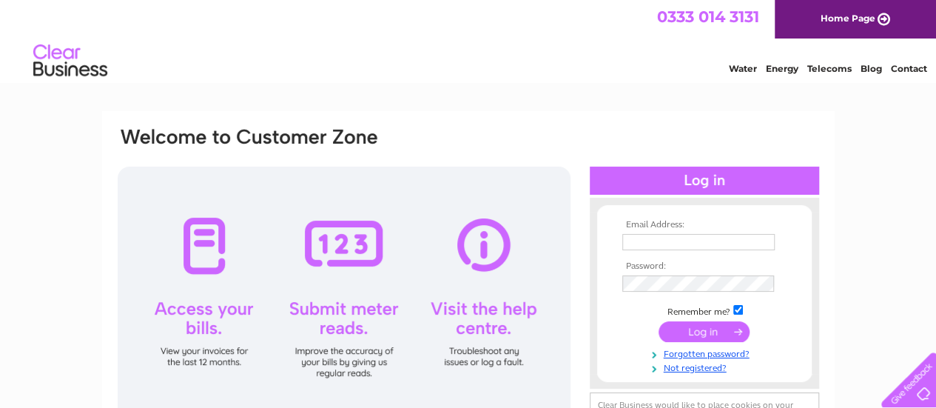
type input "paulbarrett02@gmail.com"
click at [727, 332] on input "submit" at bounding box center [704, 331] width 91 height 21
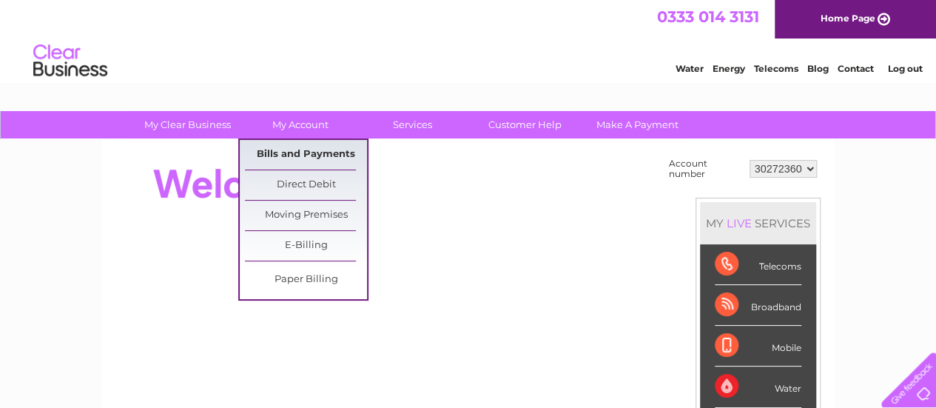
click at [299, 148] on link "Bills and Payments" at bounding box center [306, 155] width 122 height 30
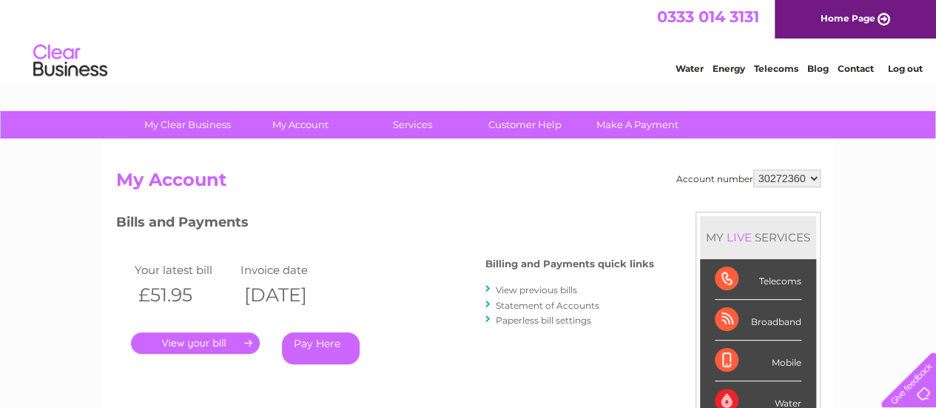
click at [537, 291] on link "View previous bills" at bounding box center [536, 289] width 81 height 11
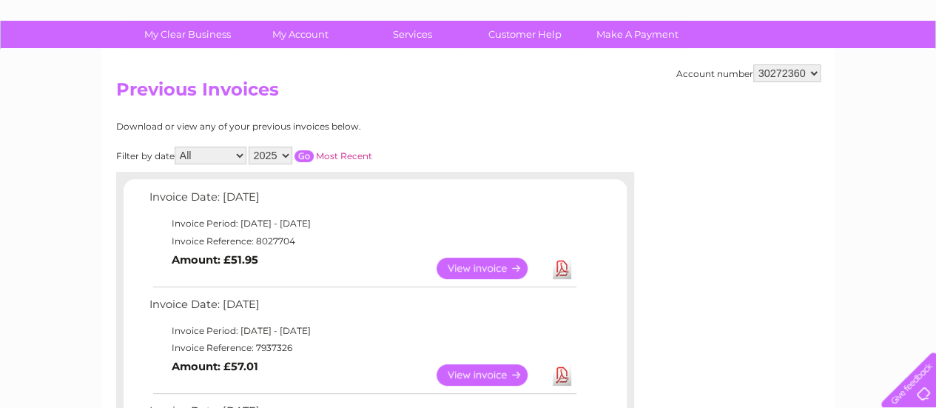
scroll to position [118, 0]
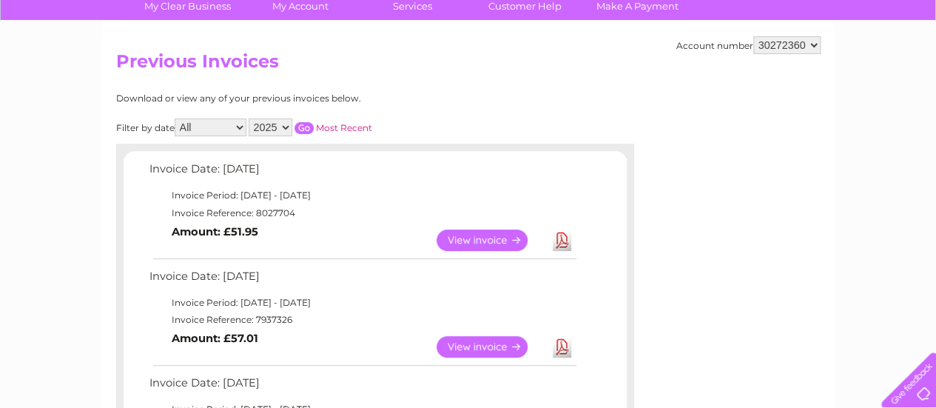
click at [497, 242] on link "View" at bounding box center [491, 239] width 109 height 21
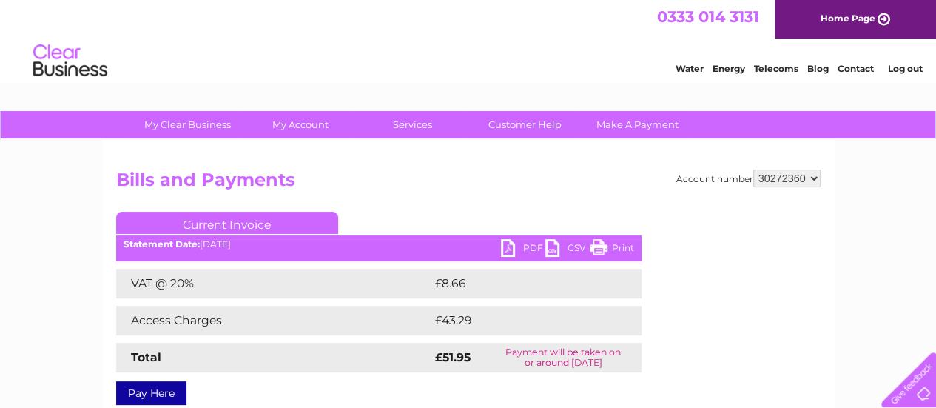
click at [525, 245] on link "PDF" at bounding box center [523, 249] width 44 height 21
